Goal: Navigation & Orientation: Find specific page/section

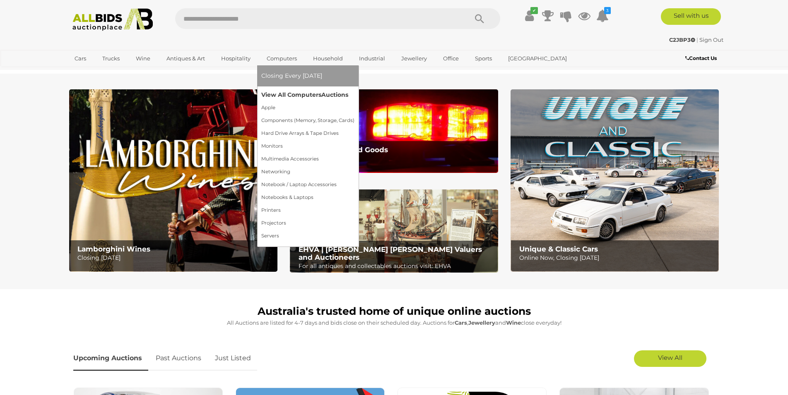
click at [282, 96] on link "View All Computers Auctions" at bounding box center [307, 95] width 93 height 13
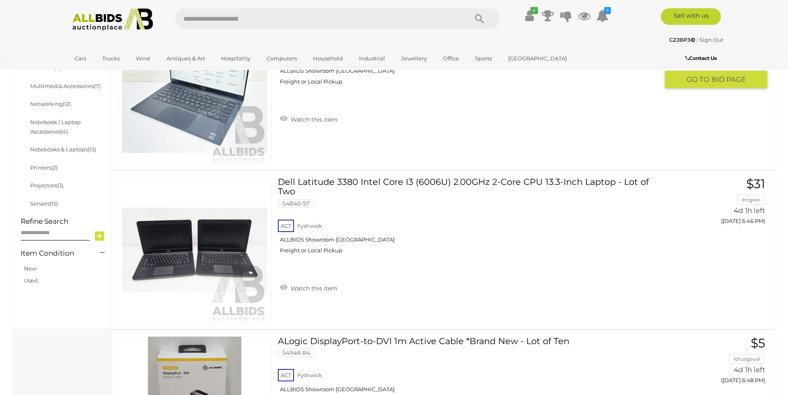
scroll to position [549, 0]
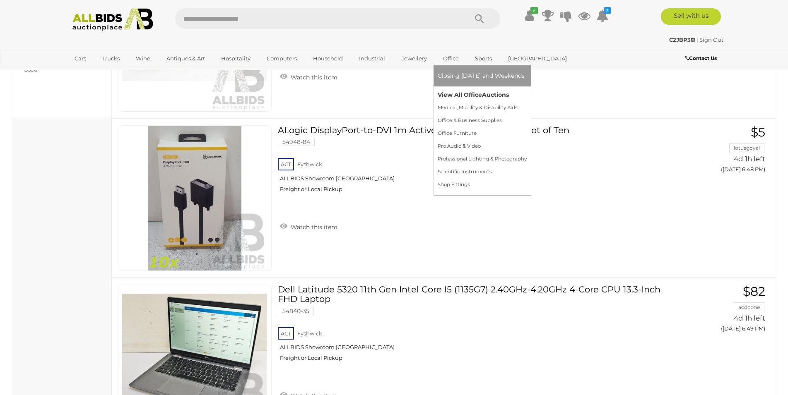
click at [451, 97] on link "View All Office Auctions" at bounding box center [481, 95] width 89 height 13
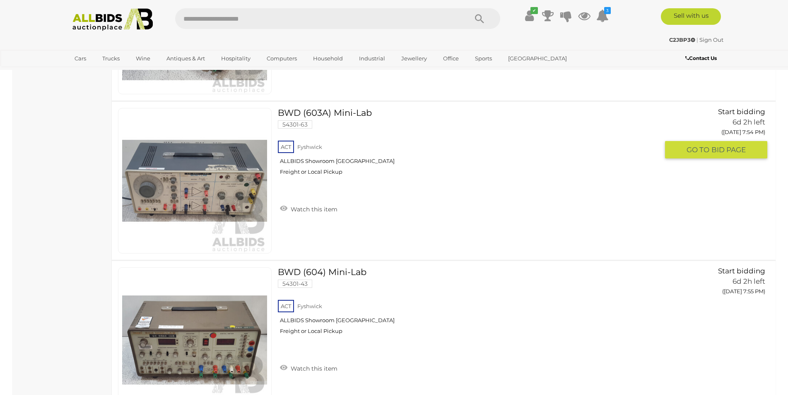
scroll to position [4433, 0]
